Goal: Information Seeking & Learning: Find specific fact

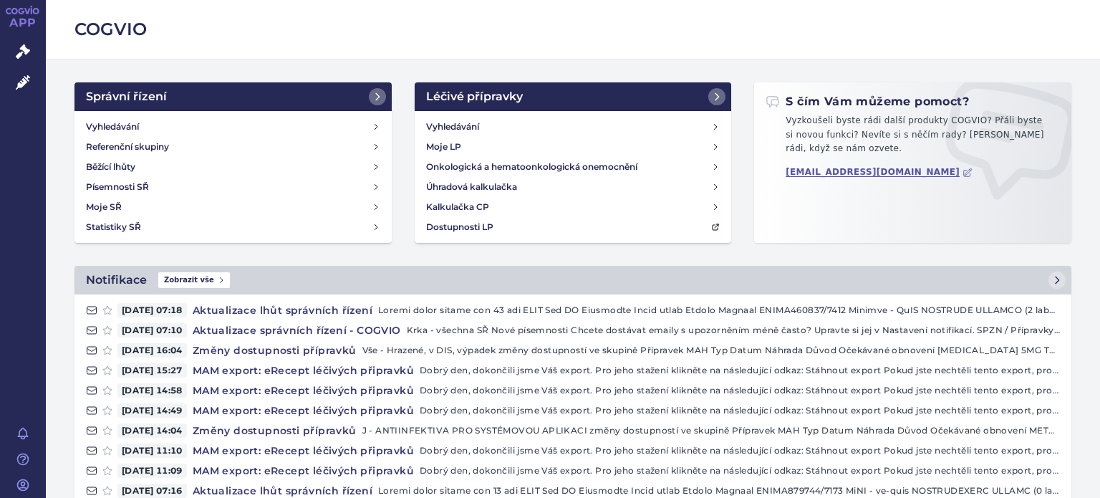
click at [31, 82] on link "Léčivé přípravky" at bounding box center [23, 83] width 46 height 30
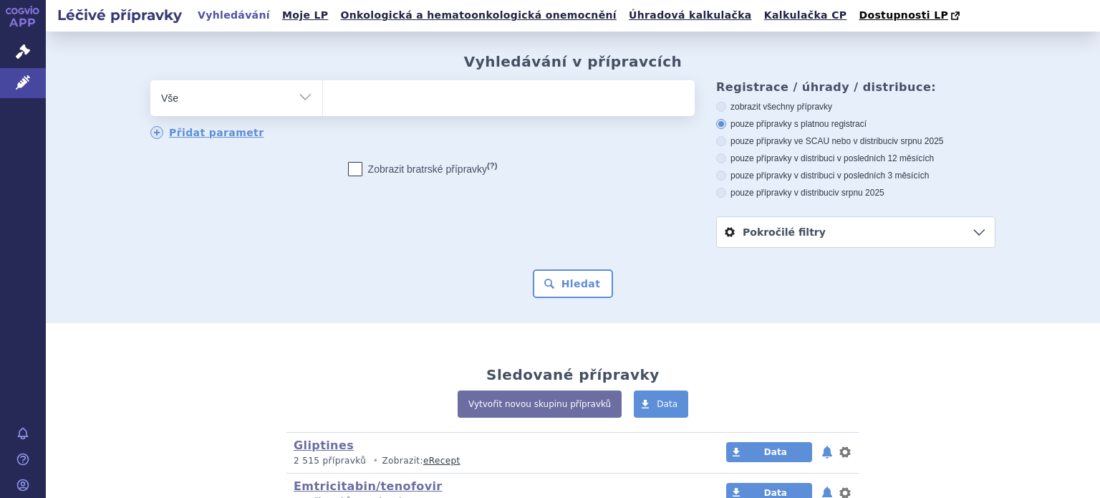
click at [382, 102] on ul at bounding box center [509, 95] width 372 height 30
click at [323, 102] on select at bounding box center [322, 97] width 1 height 36
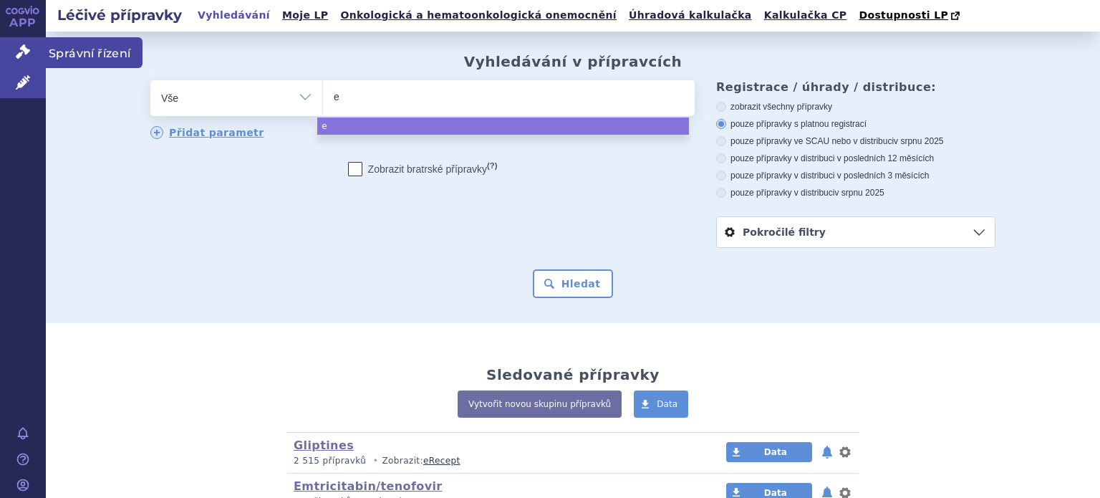
type input "e"
select select "e"
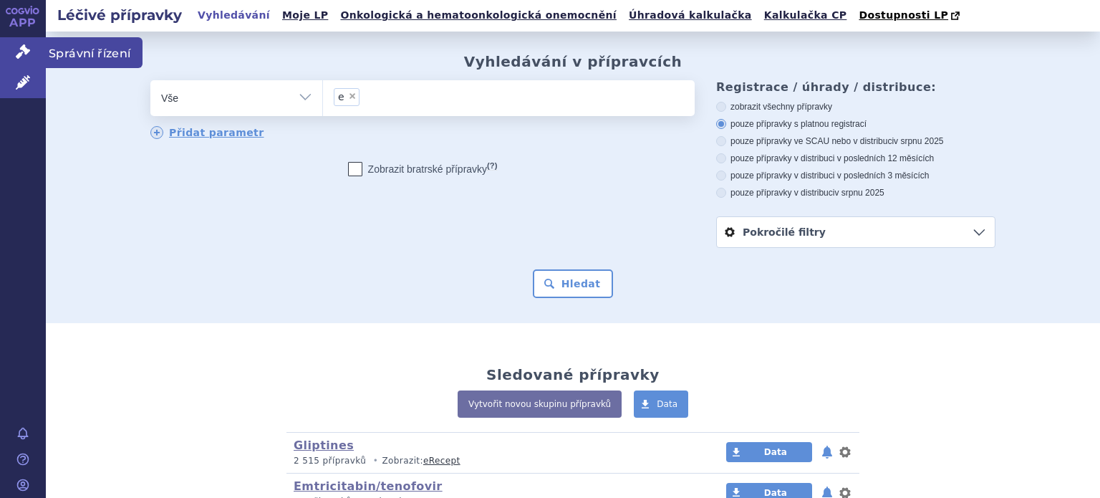
click at [23, 45] on icon at bounding box center [23, 51] width 14 height 14
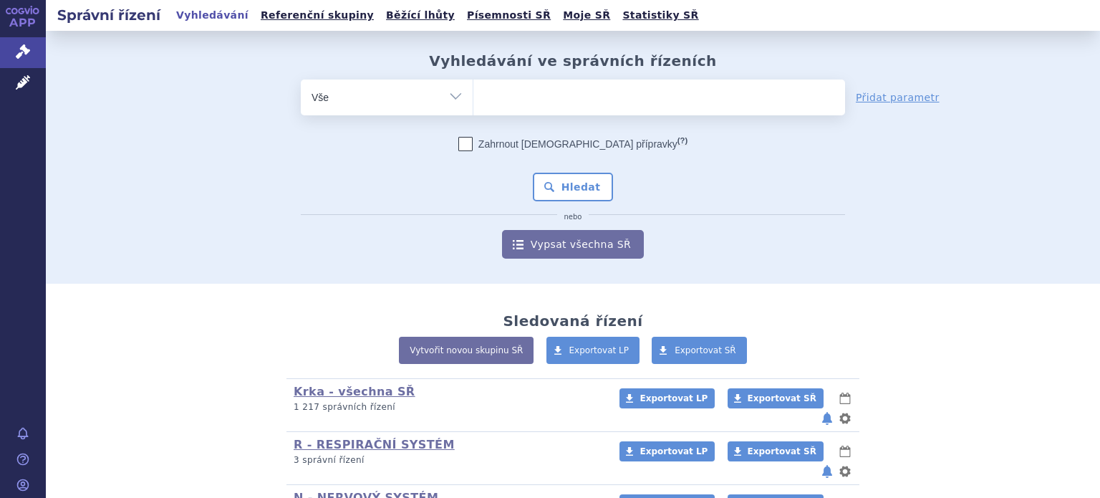
click at [507, 105] on ul at bounding box center [659, 94] width 372 height 30
click at [473, 105] on select at bounding box center [473, 97] width 1 height 36
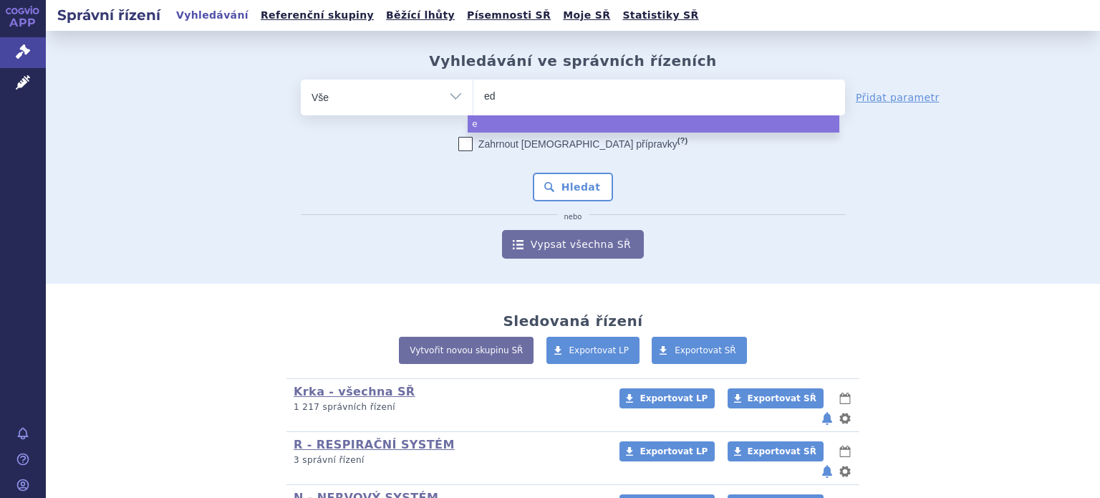
type input "edo"
type input "edox"
type input "edoxa"
type input "edoxaban"
select select "edoxaban"
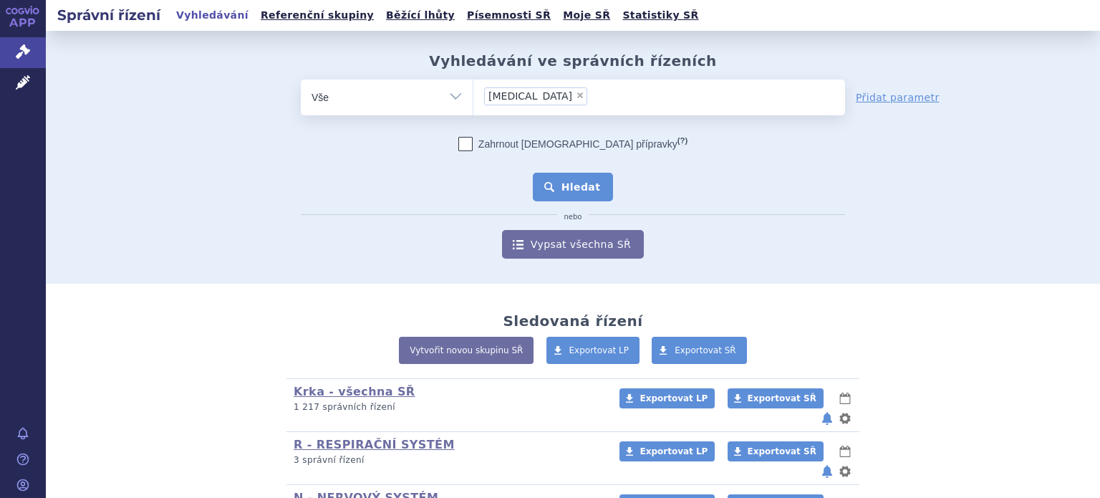
click at [586, 180] on button "Hledat" at bounding box center [573, 187] width 81 height 29
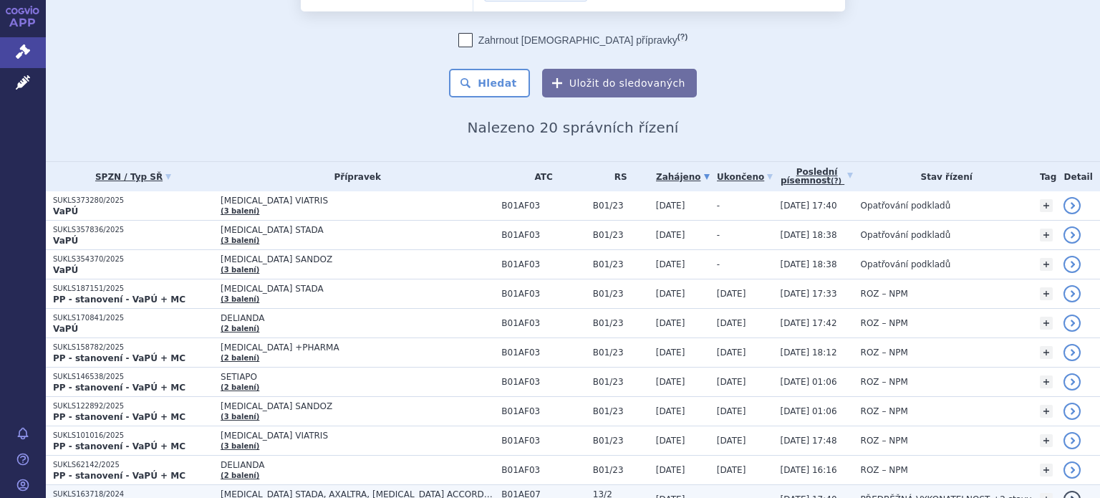
scroll to position [76, 0]
